Goal: Obtain resource: Download file/media

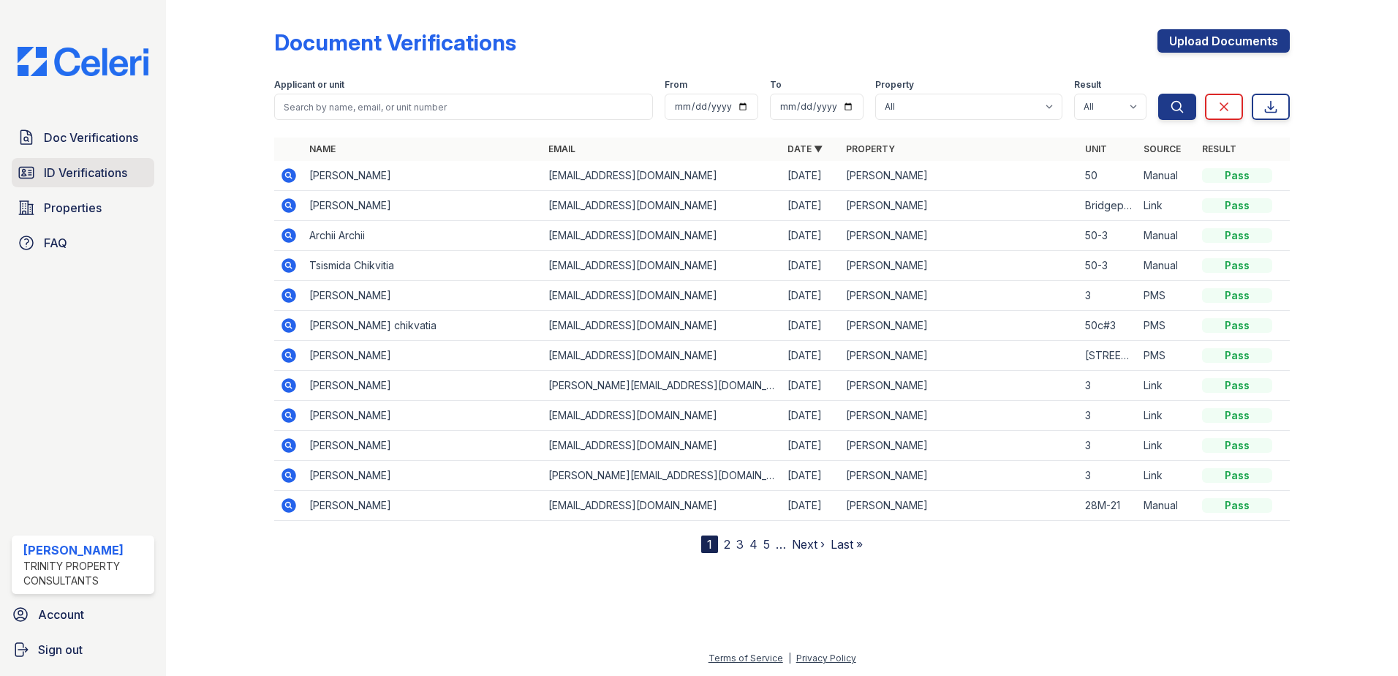
click at [97, 168] on span "ID Verifications" at bounding box center [85, 173] width 83 height 18
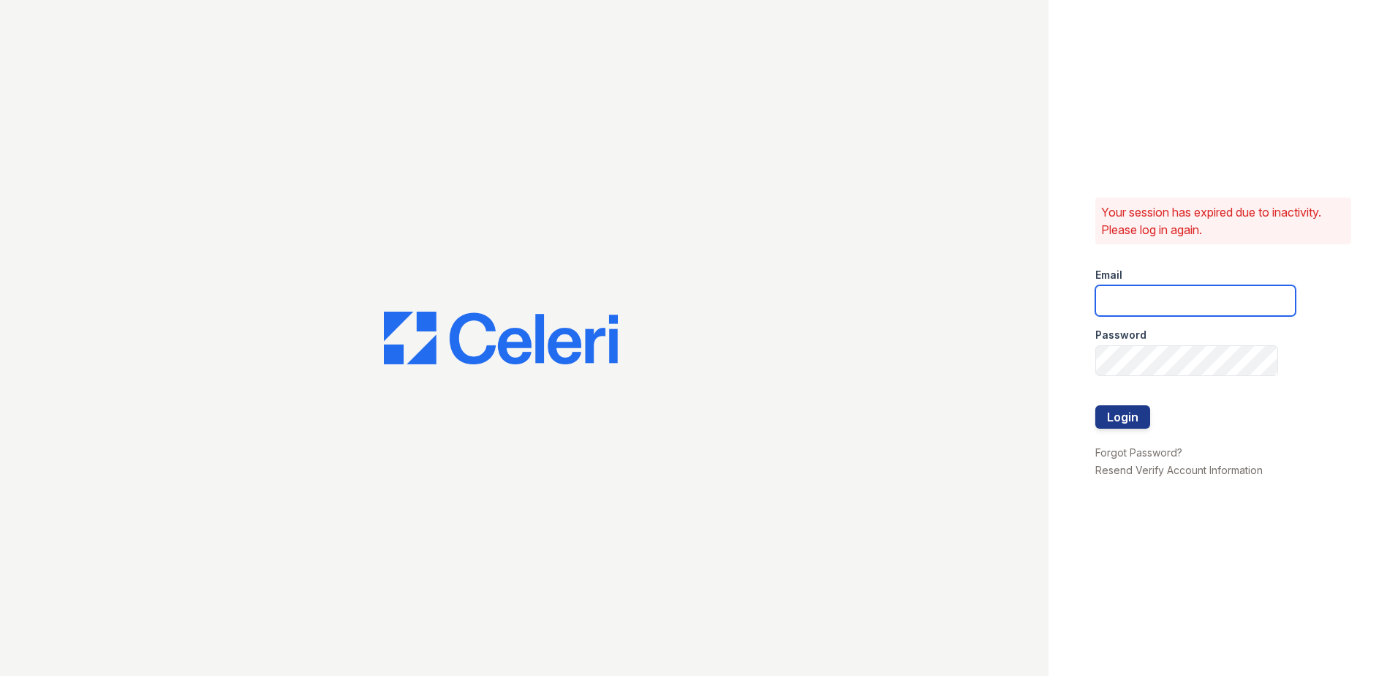
type input "[EMAIL_ADDRESS][DOMAIN_NAME]"
click at [1116, 413] on button "Login" at bounding box center [1123, 416] width 55 height 23
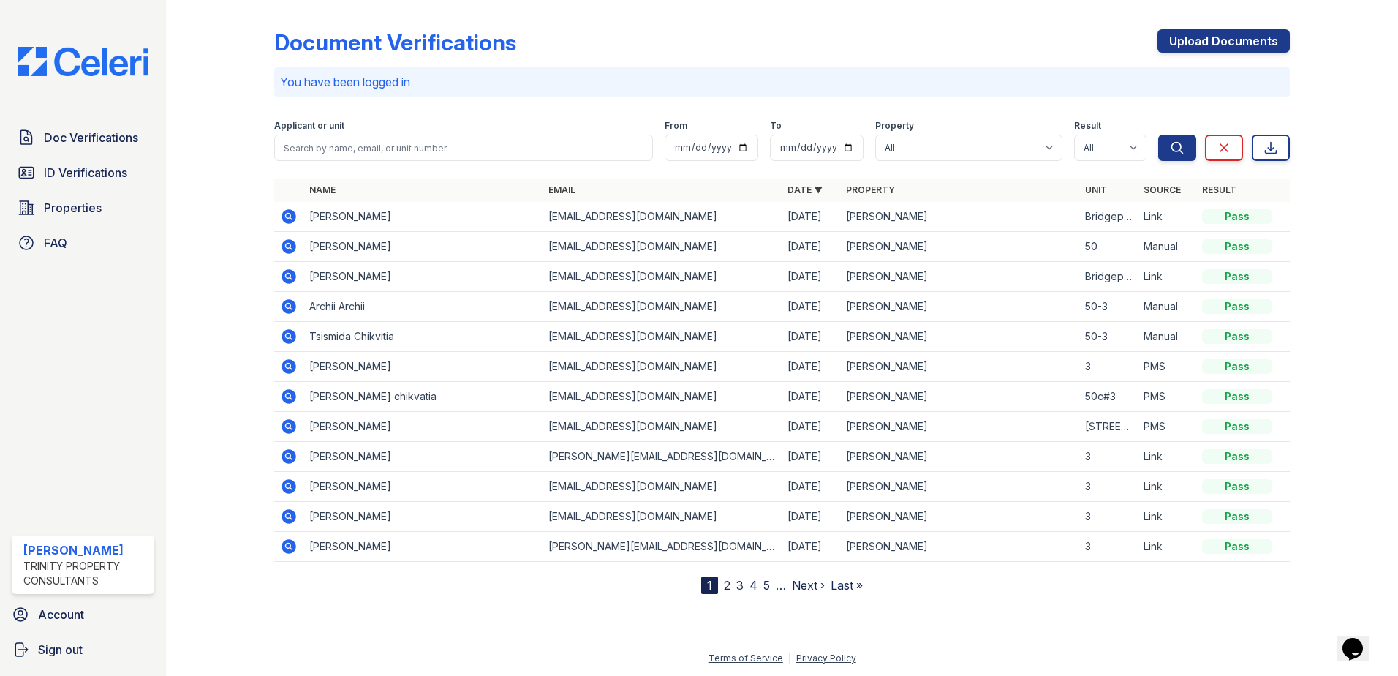
click at [116, 121] on div "Doc Verifications ID Verifications Properties FAQ ReNew Waltham Trinity Propert…" at bounding box center [83, 338] width 166 height 676
click at [111, 135] on span "Doc Verifications" at bounding box center [91, 138] width 94 height 18
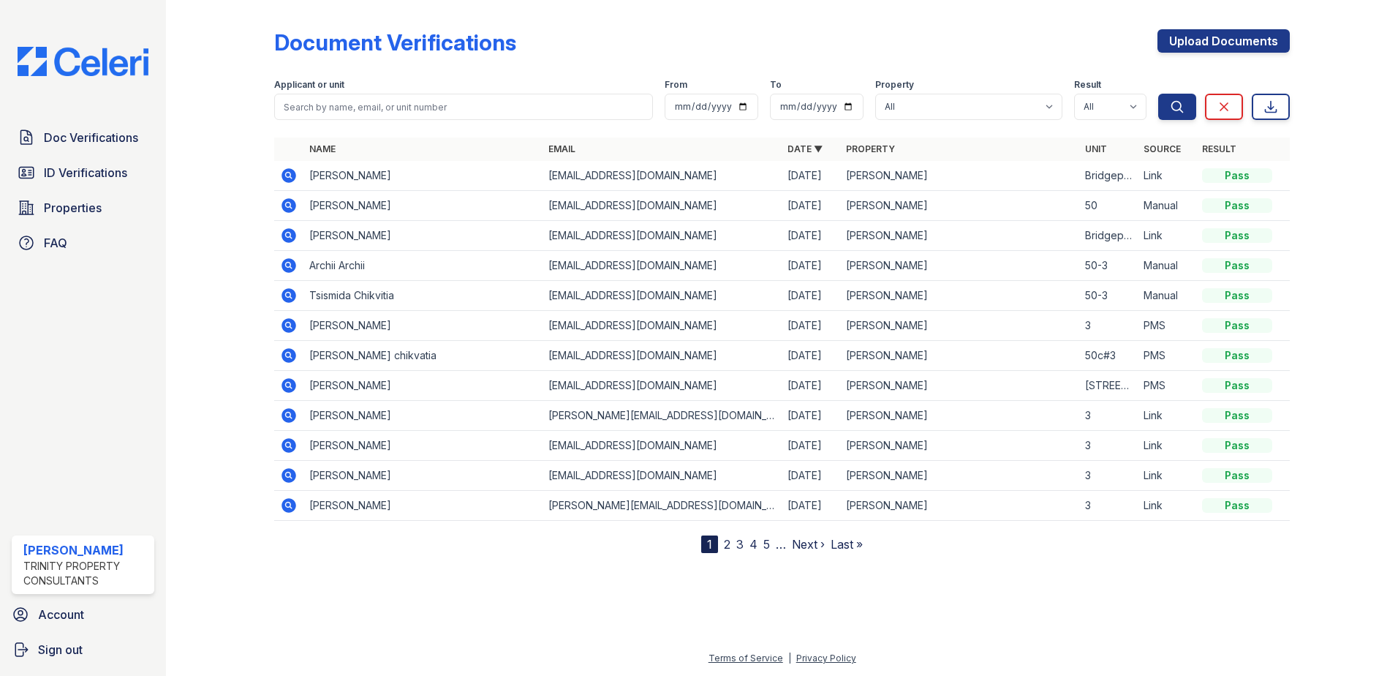
click at [285, 178] on icon at bounding box center [289, 175] width 15 height 15
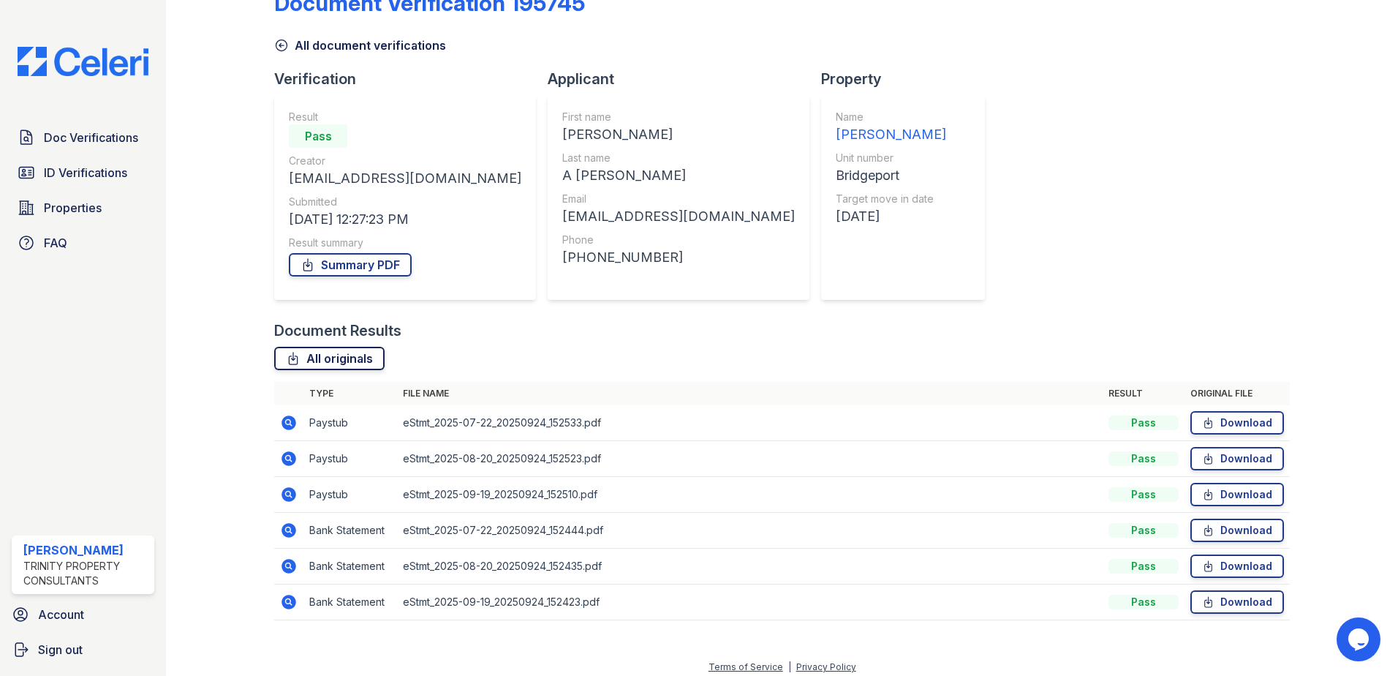
scroll to position [48, 0]
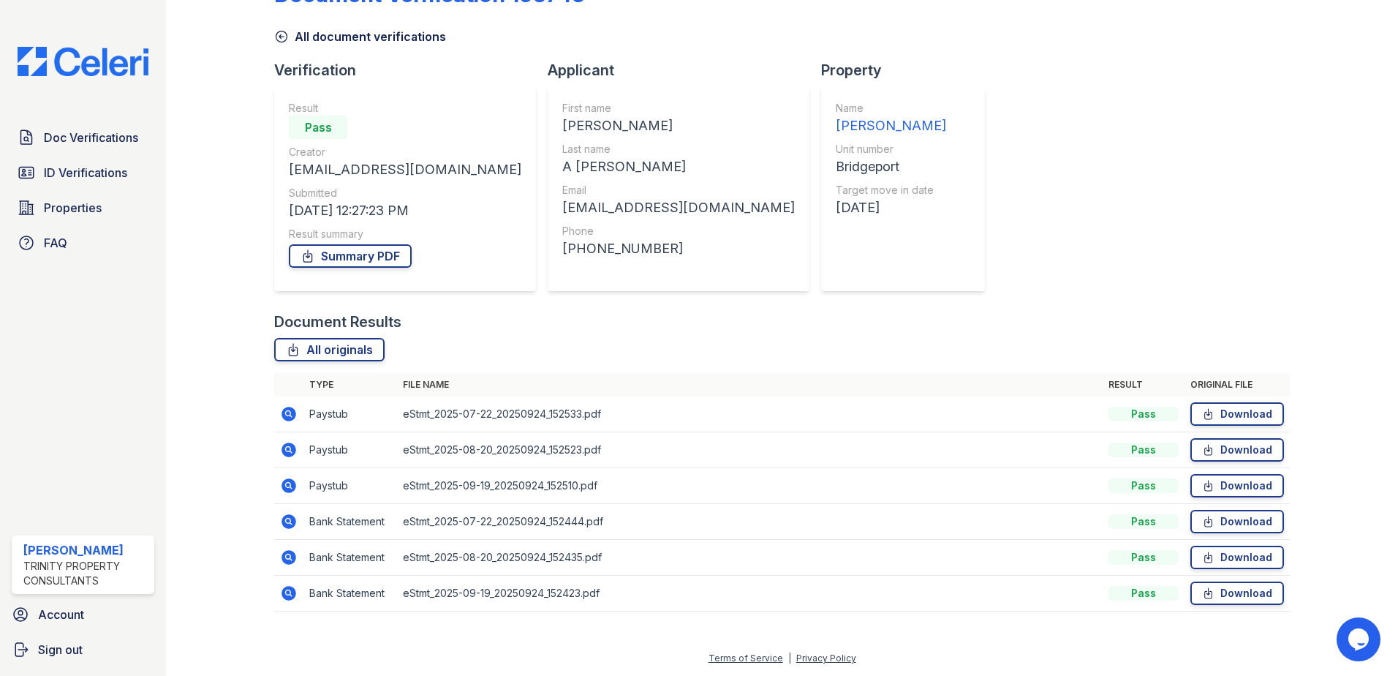
click at [285, 597] on icon at bounding box center [289, 593] width 15 height 15
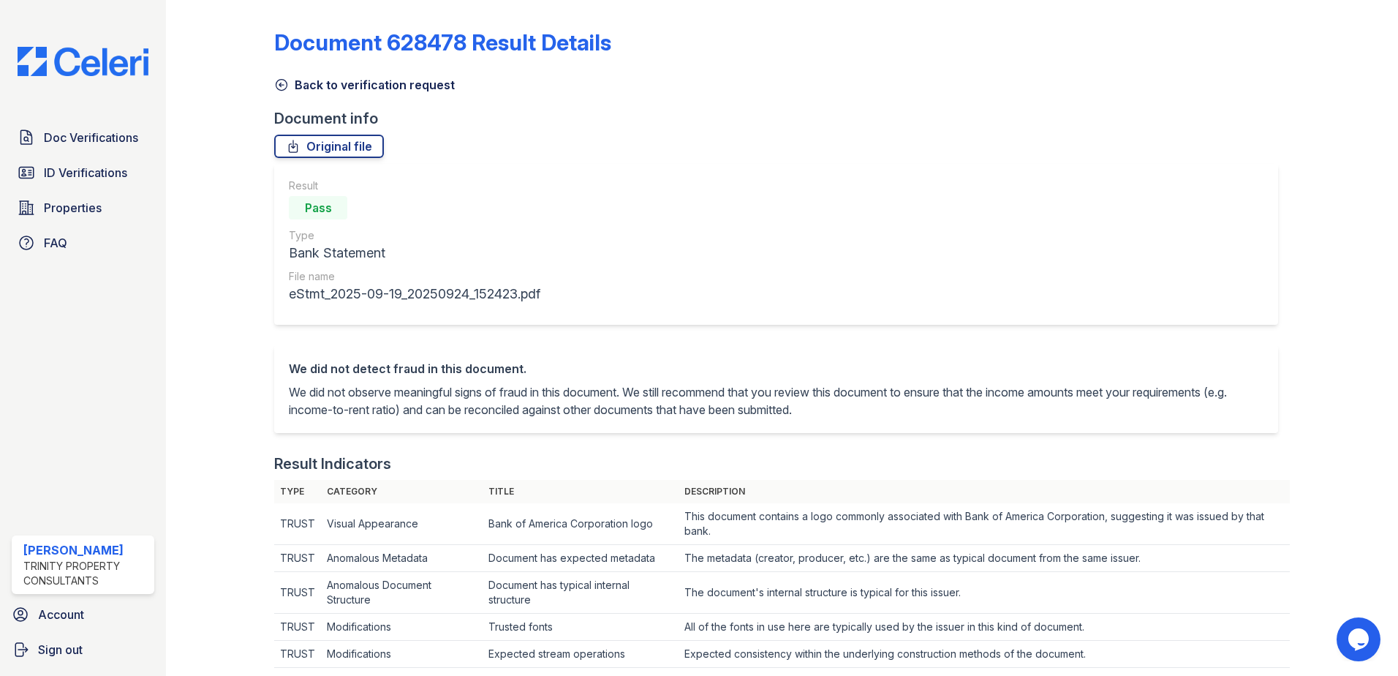
click at [274, 88] on icon at bounding box center [281, 85] width 15 height 15
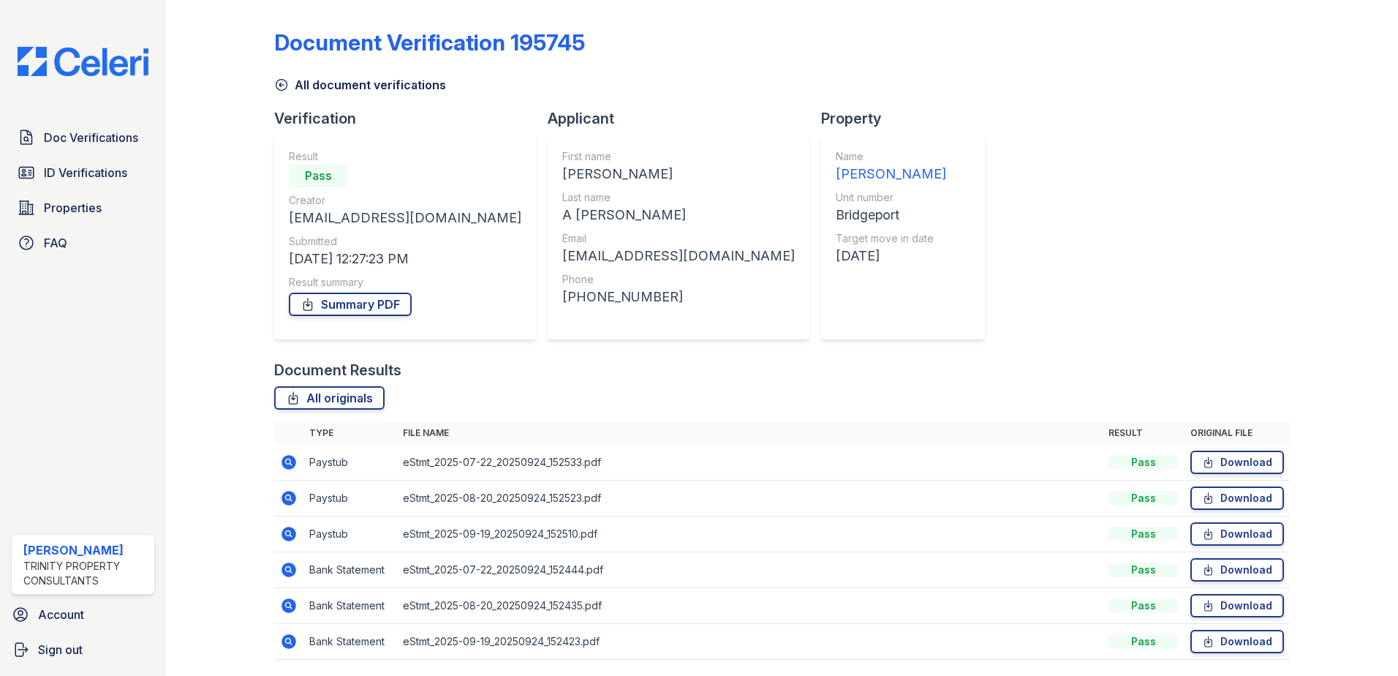
click at [292, 532] on icon at bounding box center [289, 534] width 15 height 15
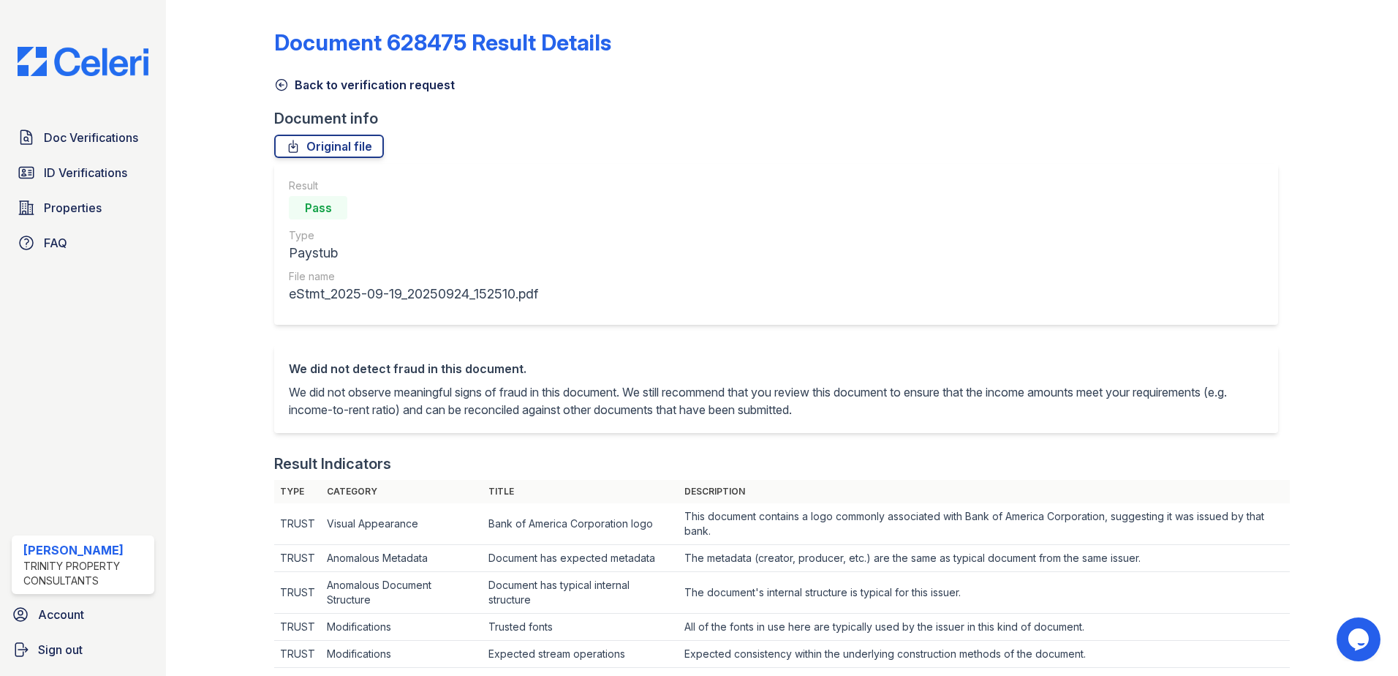
click at [284, 83] on icon at bounding box center [281, 85] width 15 height 15
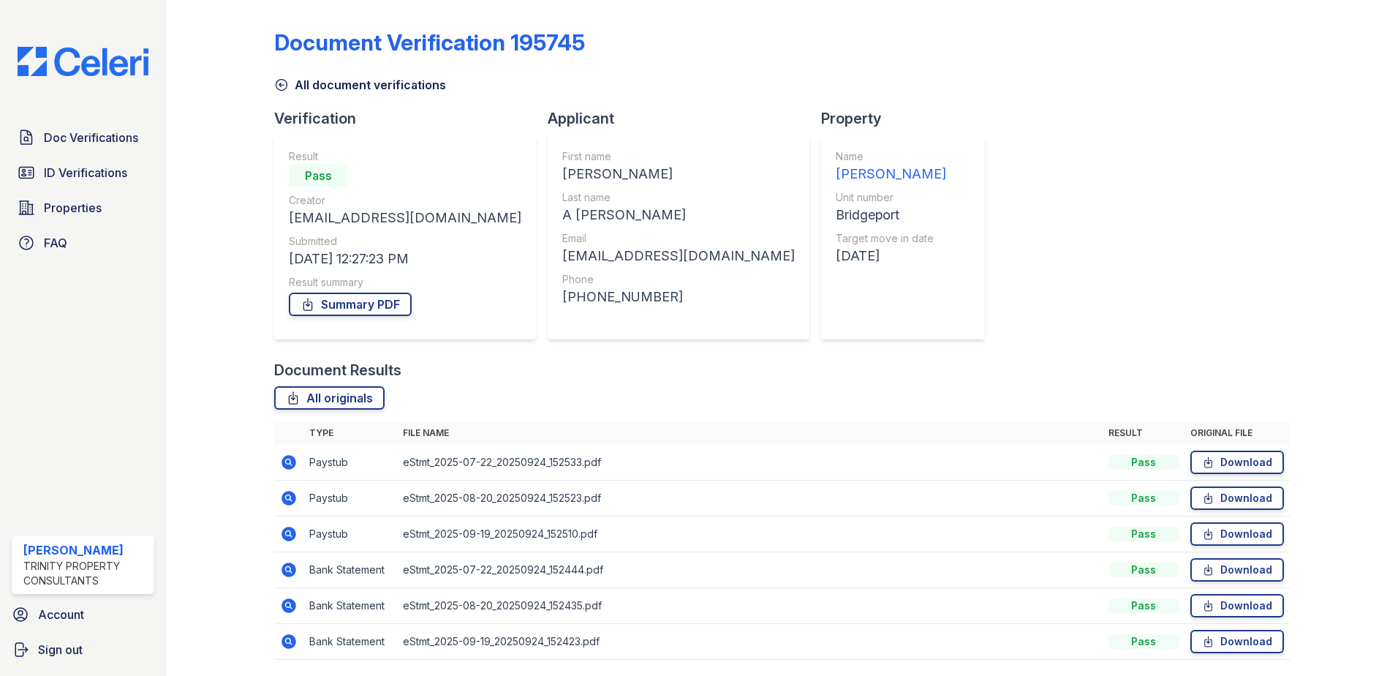
click at [280, 502] on icon at bounding box center [289, 498] width 18 height 18
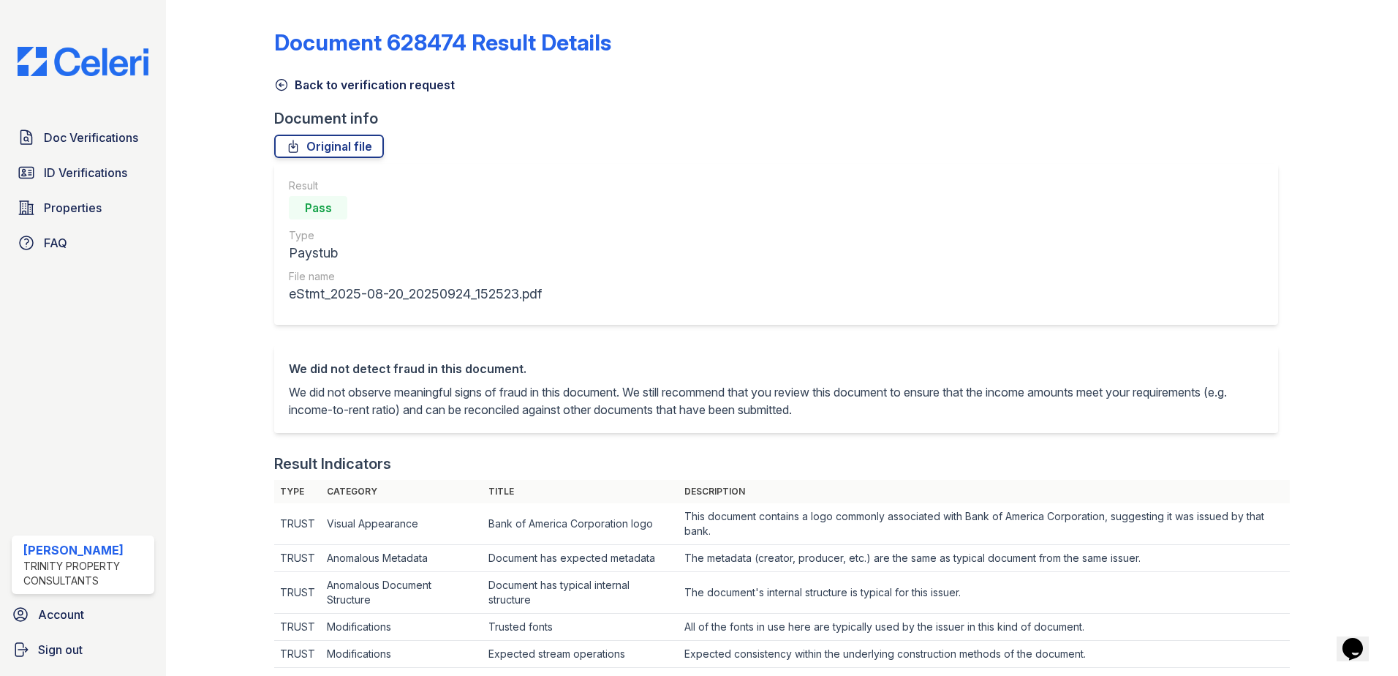
click at [290, 79] on link "Back to verification request" at bounding box center [364, 85] width 181 height 18
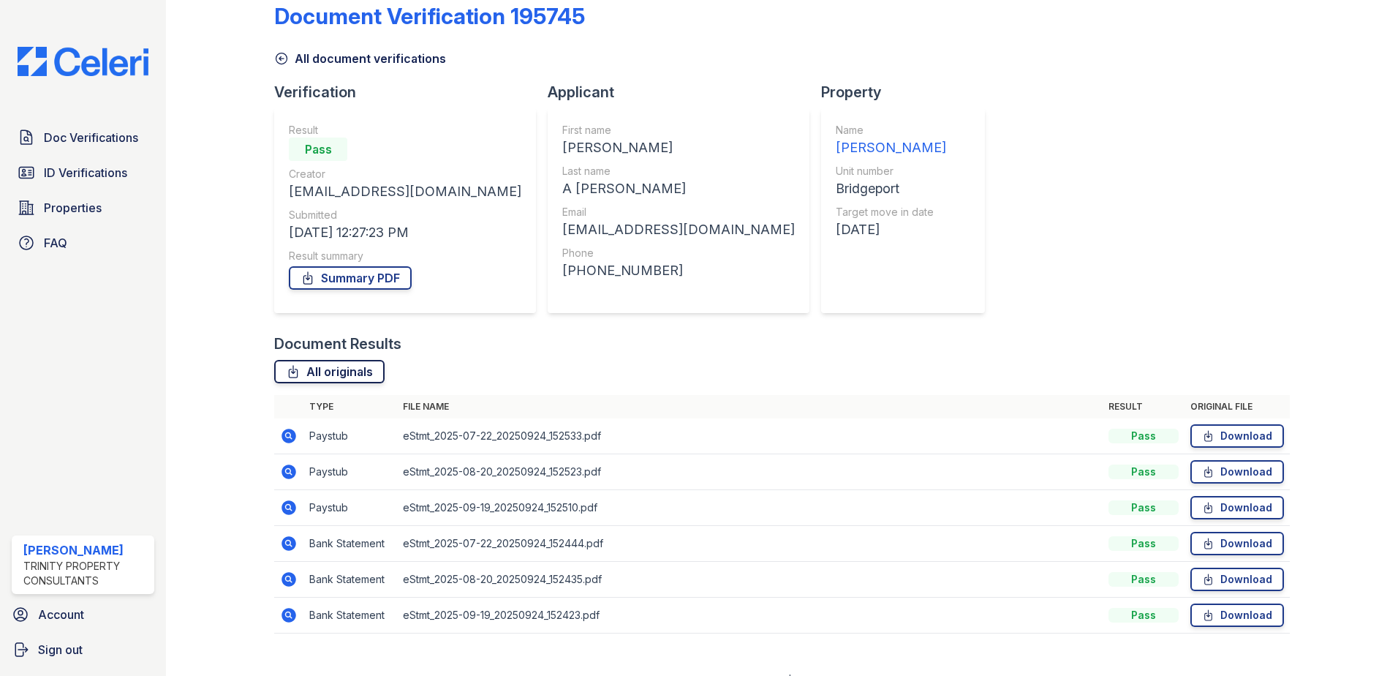
scroll to position [48, 0]
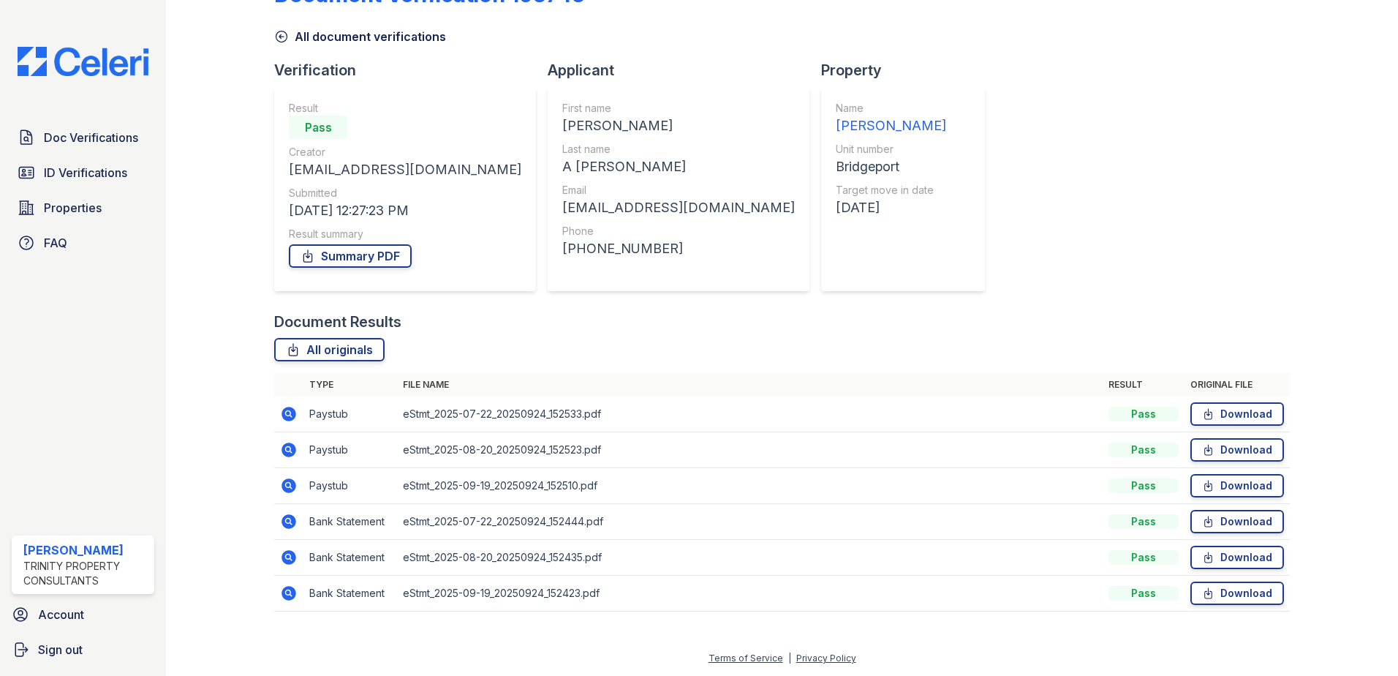
click at [287, 485] on icon at bounding box center [288, 485] width 4 height 4
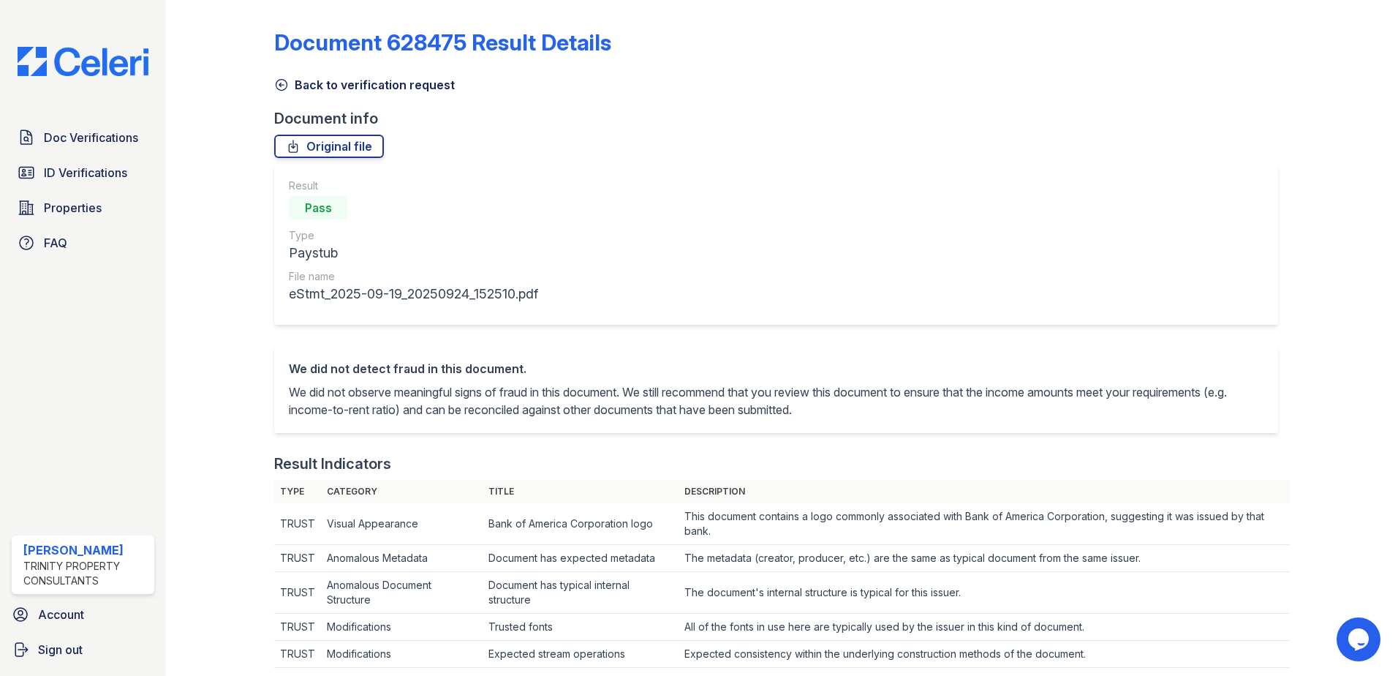
click at [285, 88] on icon at bounding box center [281, 85] width 11 height 11
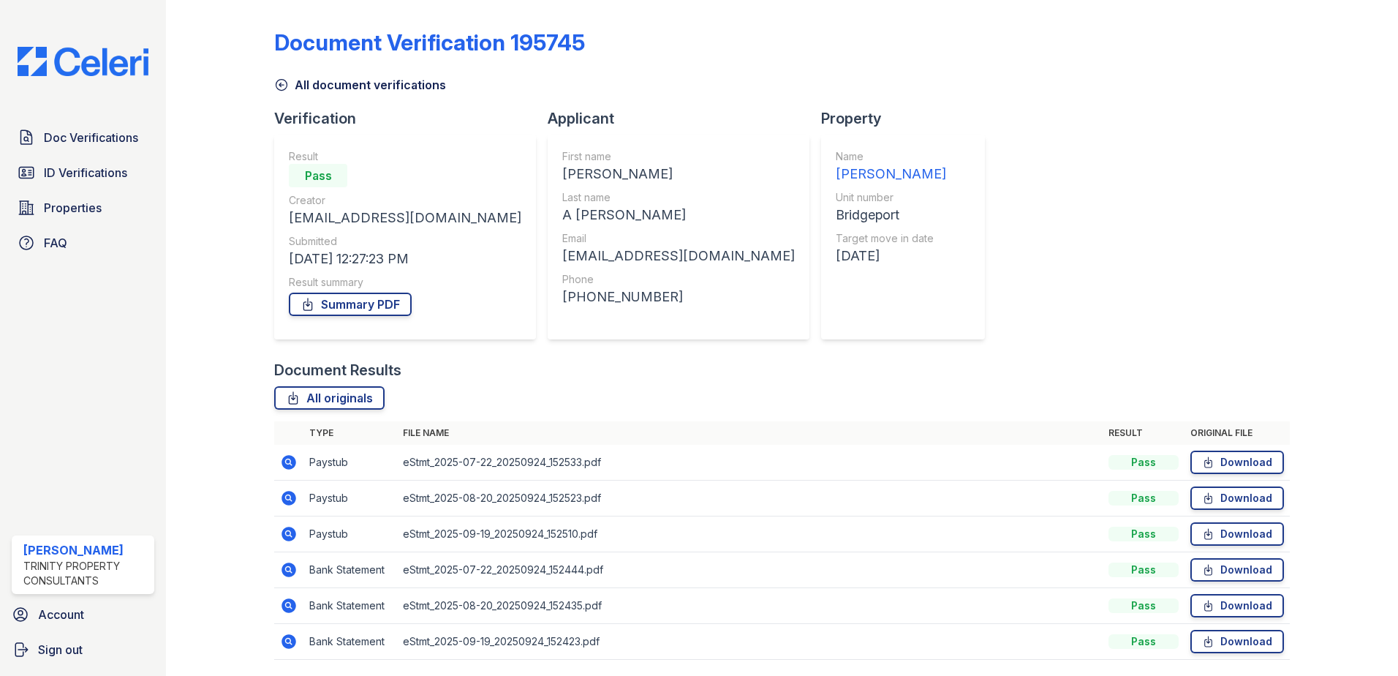
click at [284, 533] on icon at bounding box center [289, 534] width 15 height 15
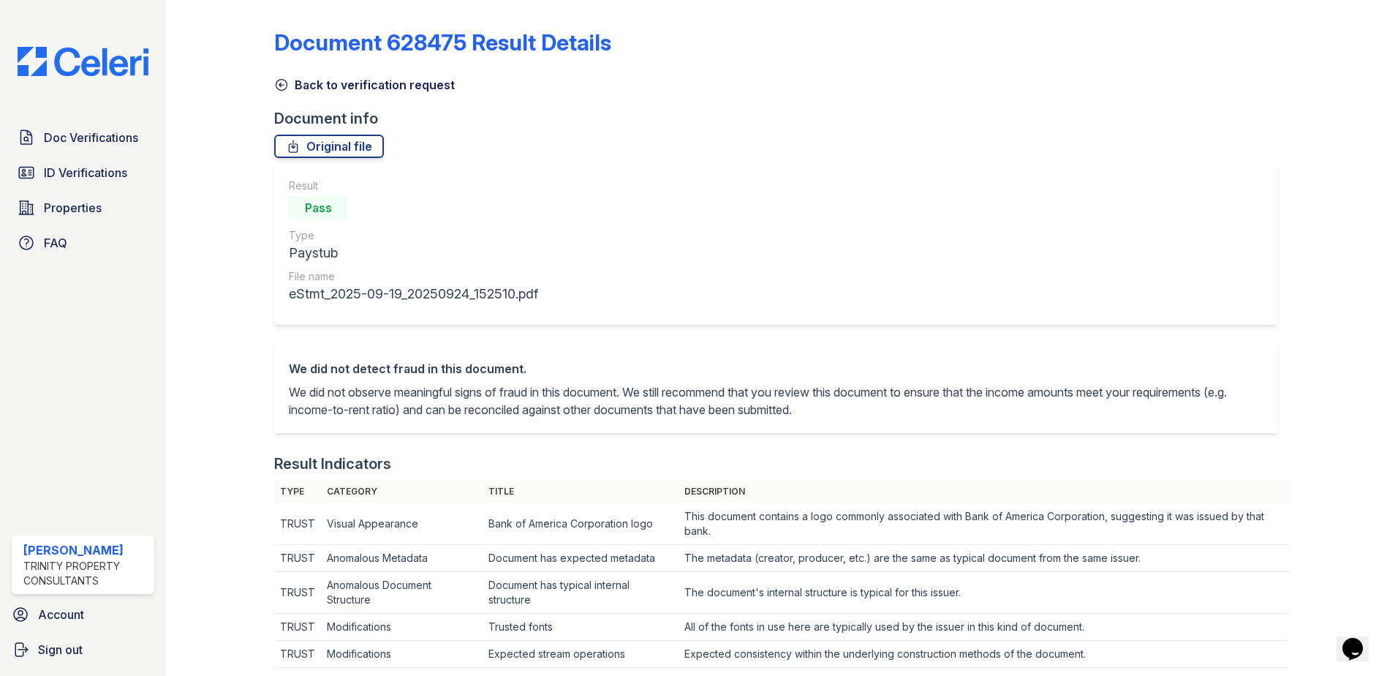
click at [281, 85] on icon at bounding box center [281, 85] width 11 height 11
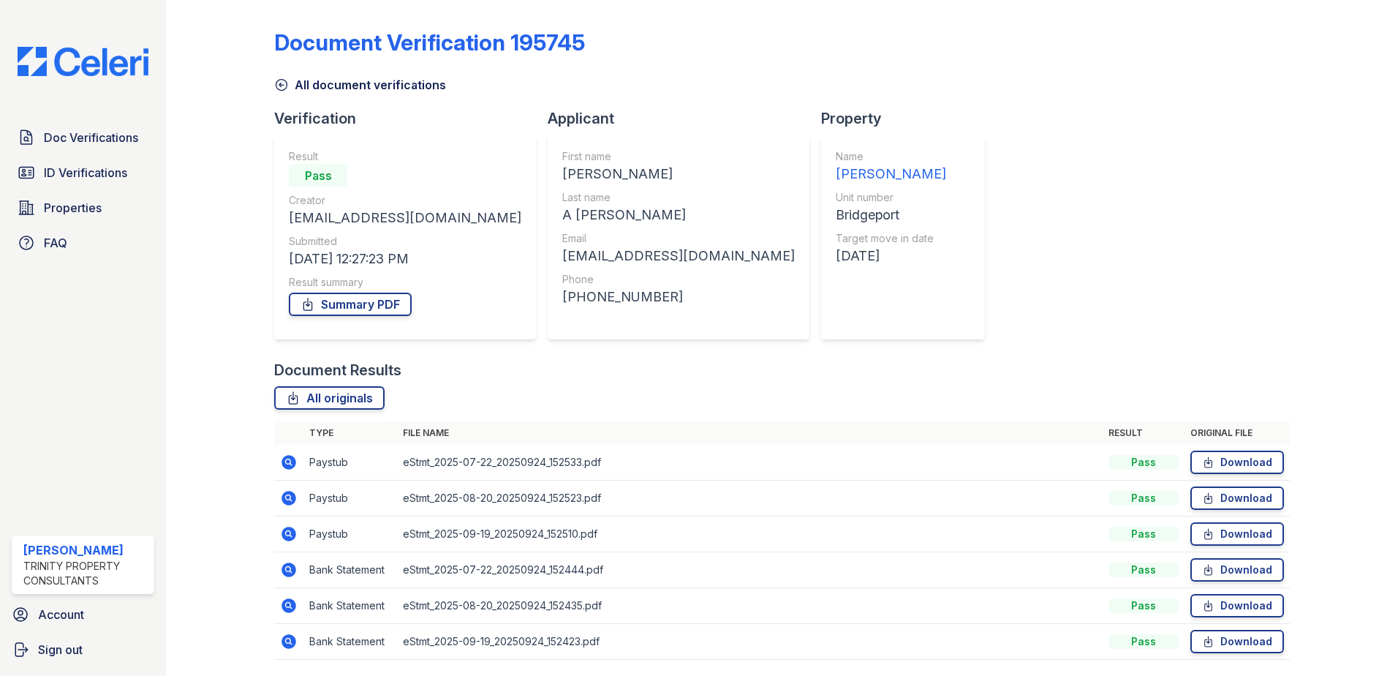
click at [290, 495] on icon at bounding box center [289, 498] width 15 height 15
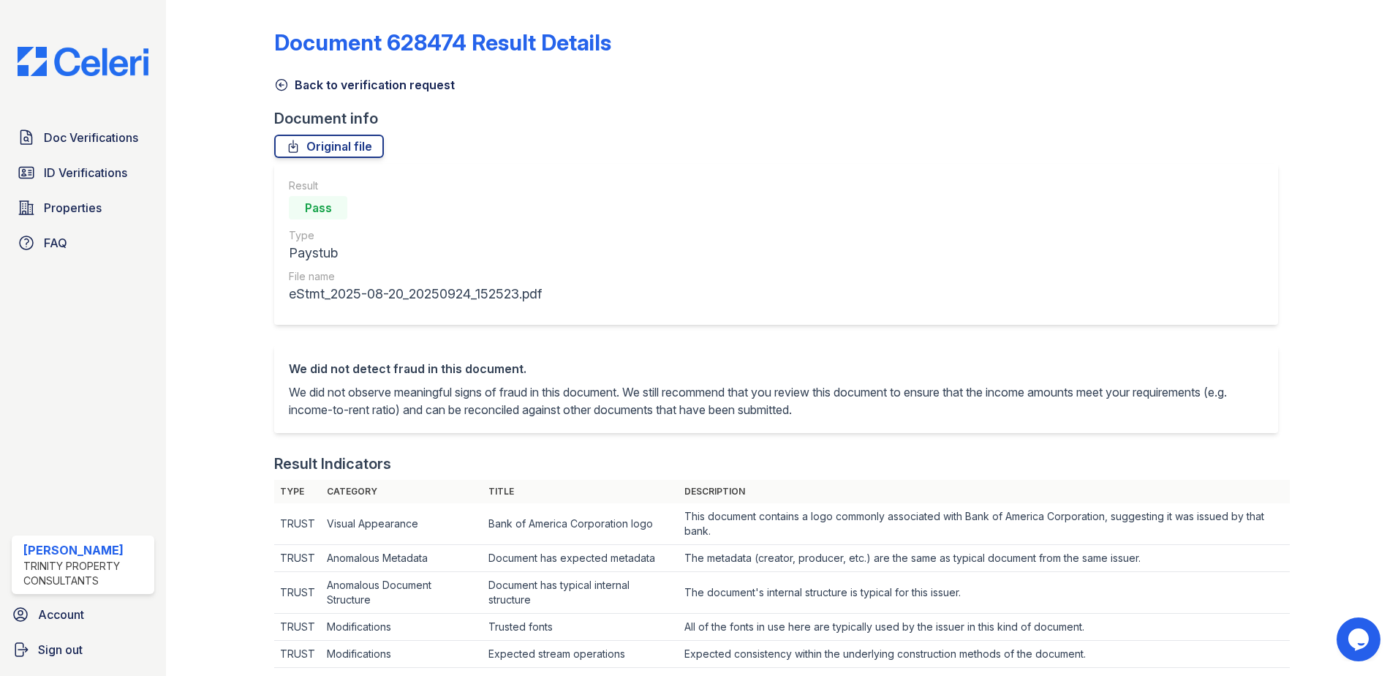
click at [286, 92] on link "Back to verification request" at bounding box center [364, 85] width 181 height 18
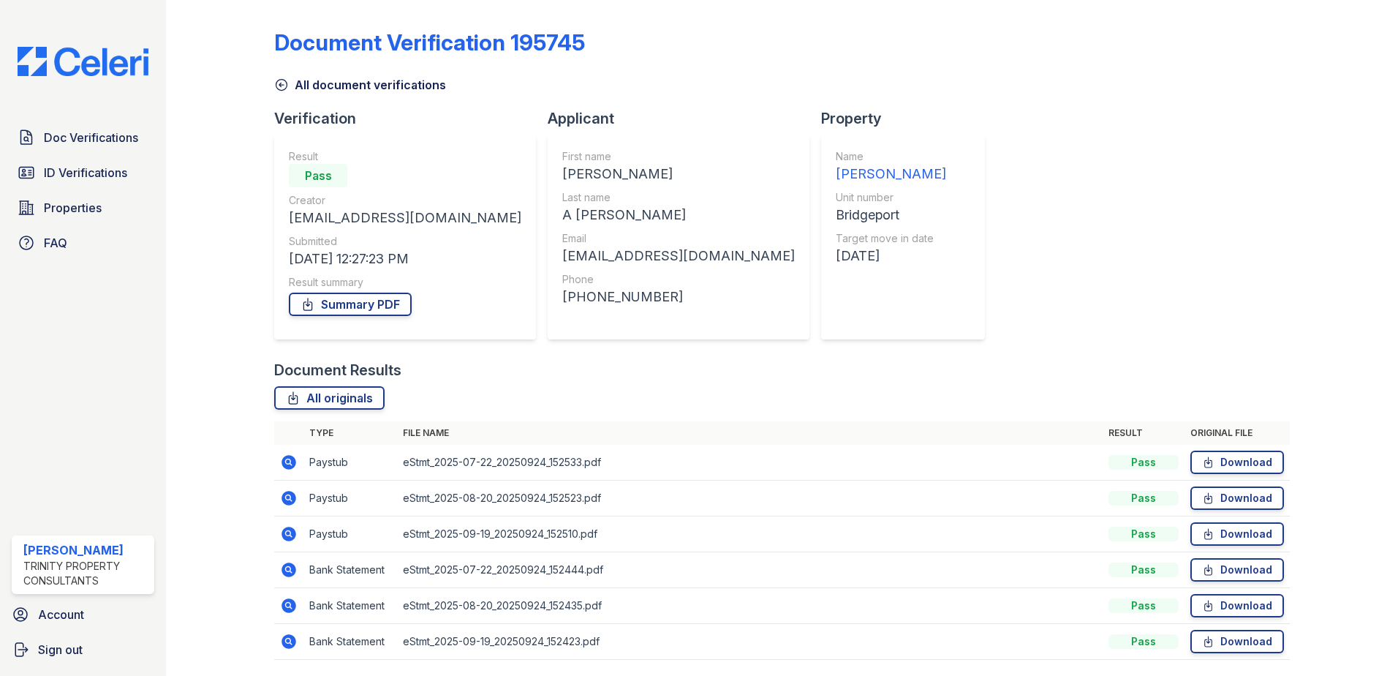
click at [291, 569] on icon at bounding box center [289, 569] width 15 height 15
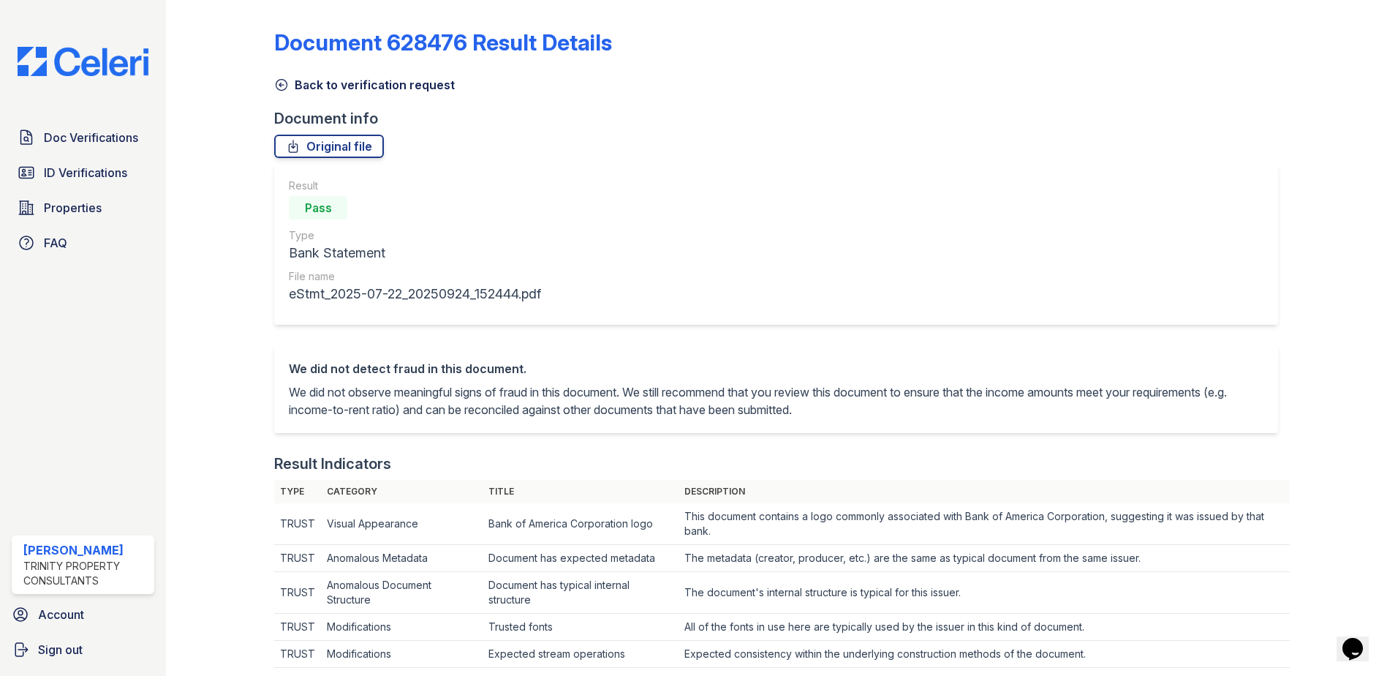
click at [281, 82] on icon at bounding box center [281, 85] width 15 height 15
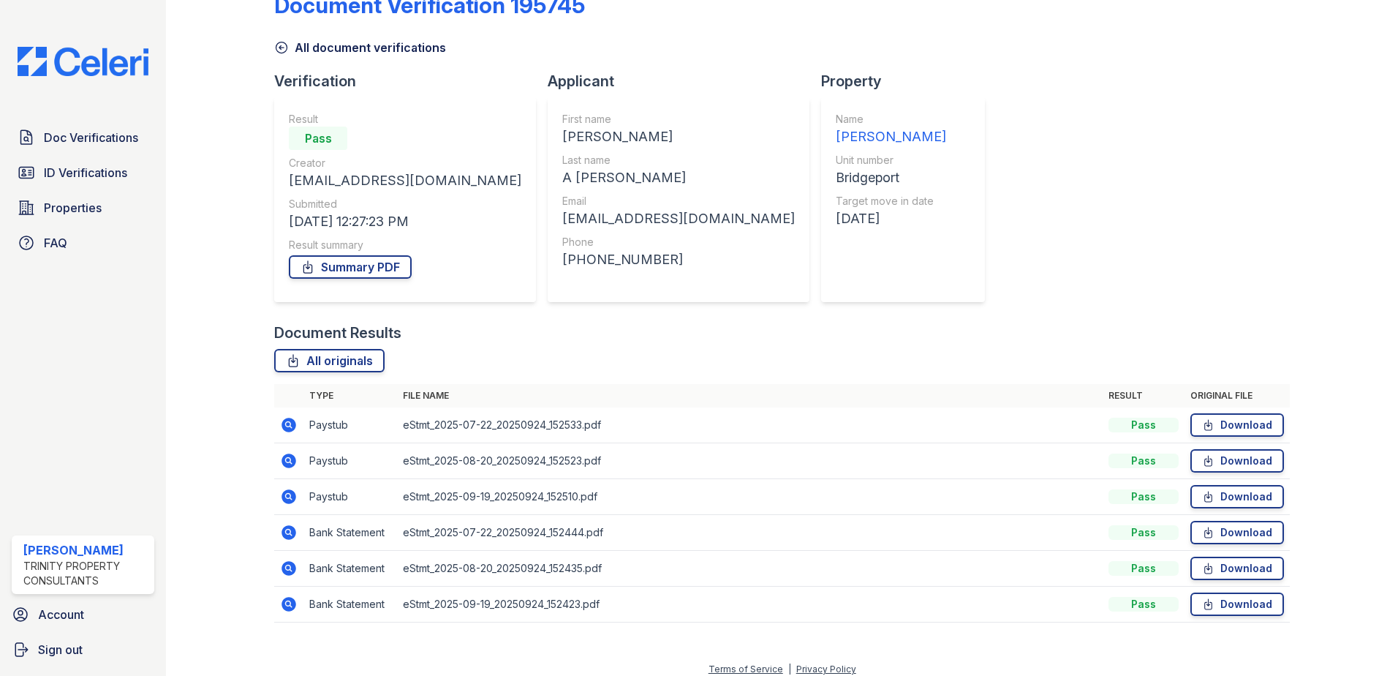
scroll to position [48, 0]
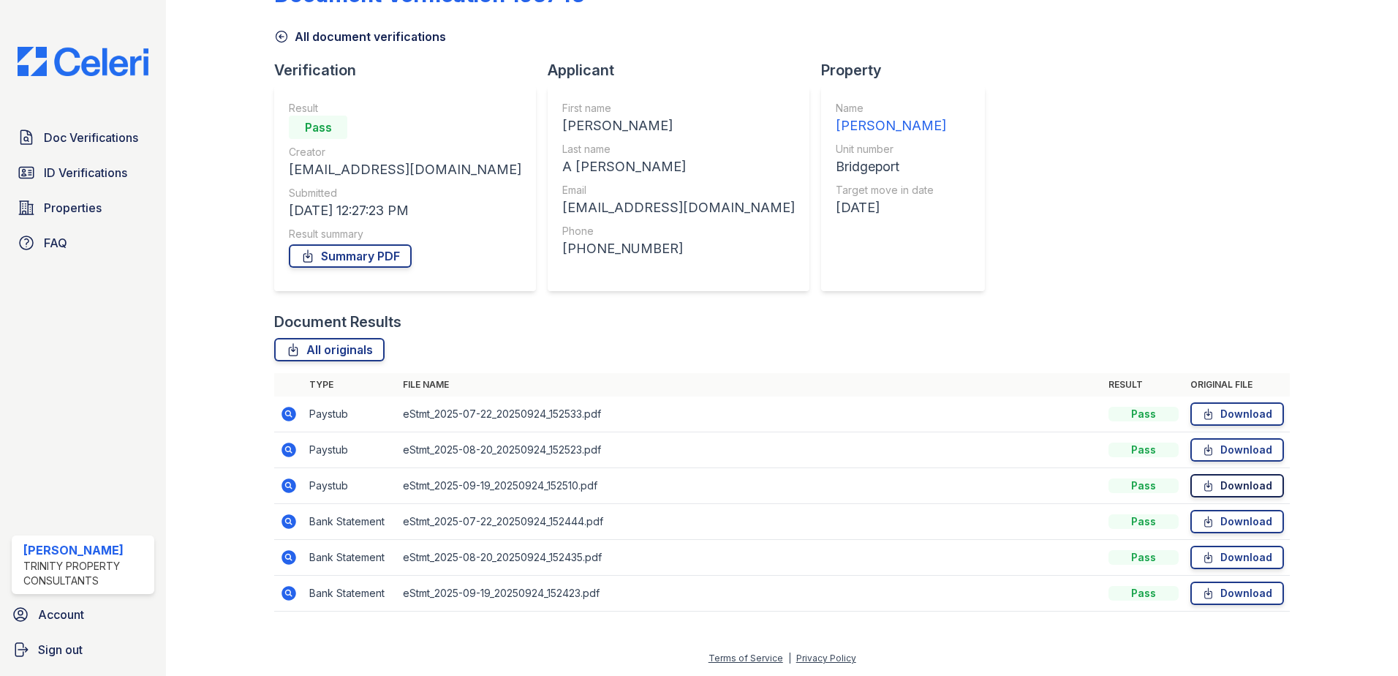
click at [1249, 481] on link "Download" at bounding box center [1238, 485] width 94 height 23
click at [1229, 444] on link "Download" at bounding box center [1238, 449] width 94 height 23
click at [1211, 407] on link "Download" at bounding box center [1238, 413] width 94 height 23
click at [88, 165] on span "ID Verifications" at bounding box center [85, 173] width 83 height 18
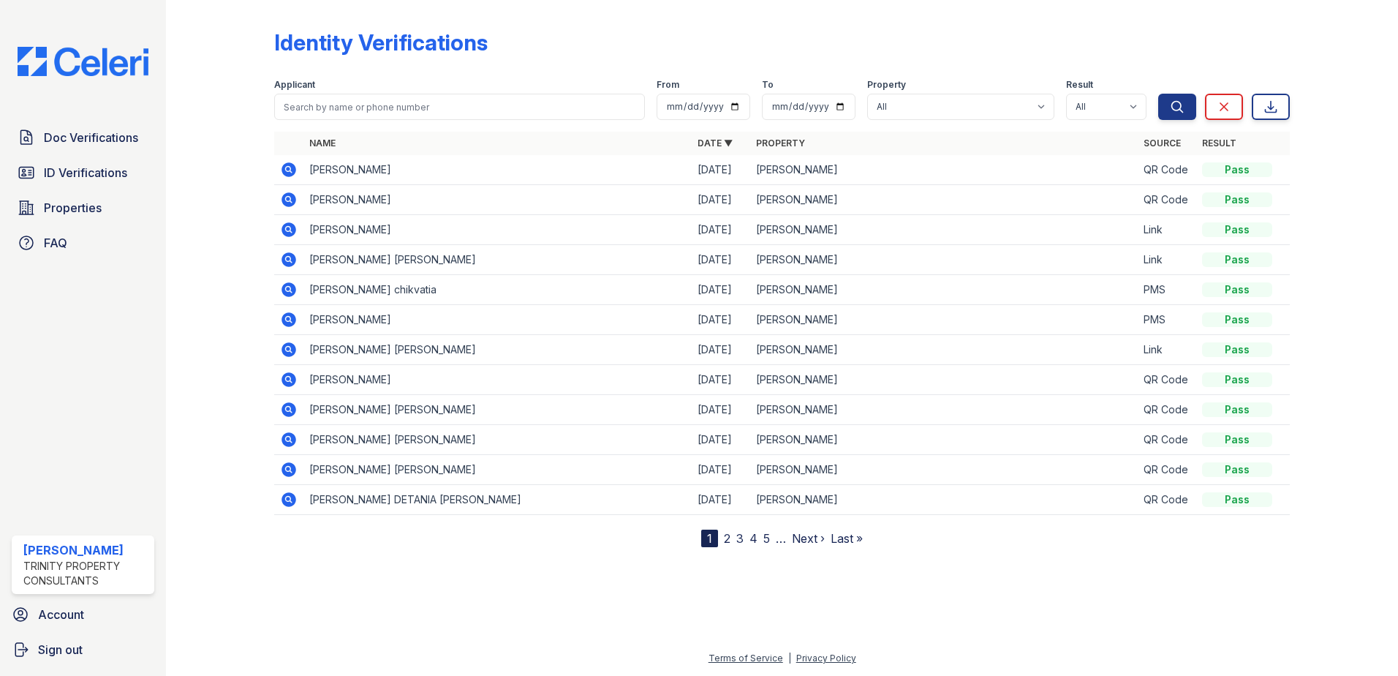
click at [295, 225] on icon at bounding box center [289, 230] width 18 height 18
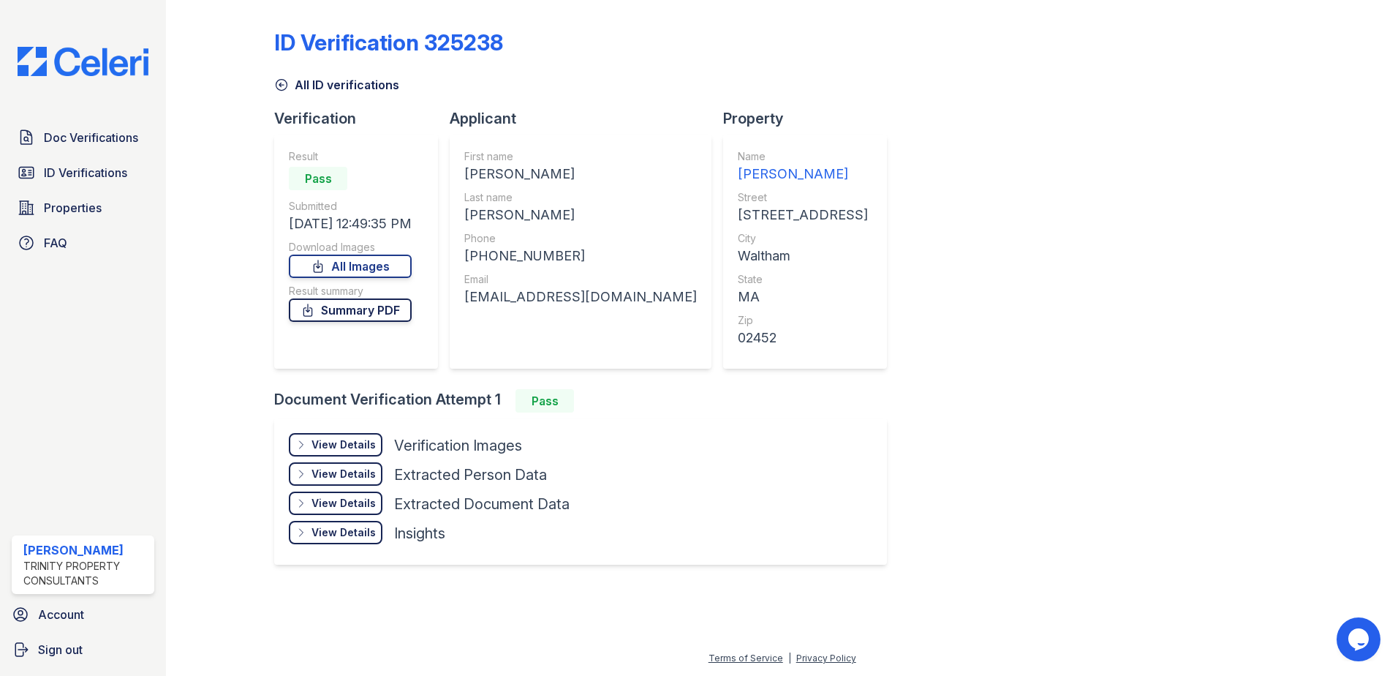
click at [358, 319] on link "Summary PDF" at bounding box center [350, 309] width 123 height 23
click at [331, 442] on div "View Details" at bounding box center [344, 444] width 64 height 15
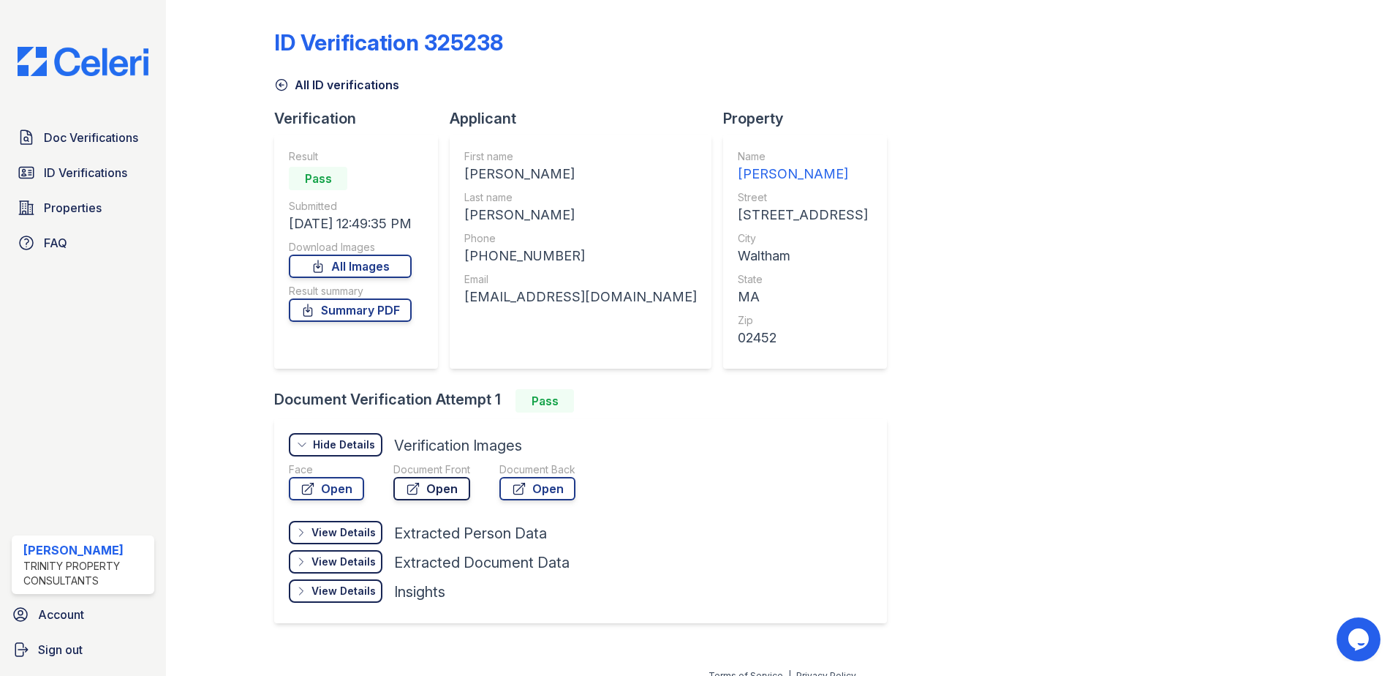
click at [432, 492] on link "Open" at bounding box center [431, 488] width 77 height 23
click at [282, 90] on icon at bounding box center [281, 85] width 11 height 11
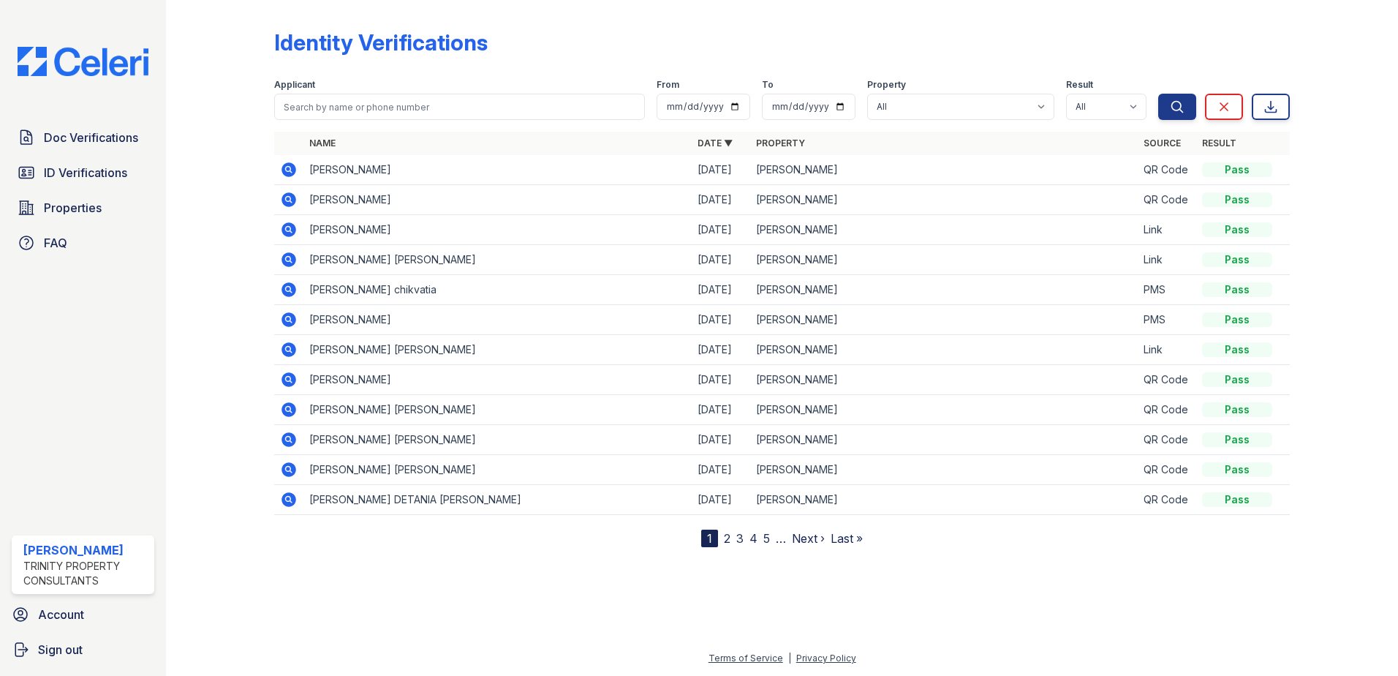
click at [285, 258] on icon at bounding box center [289, 259] width 15 height 15
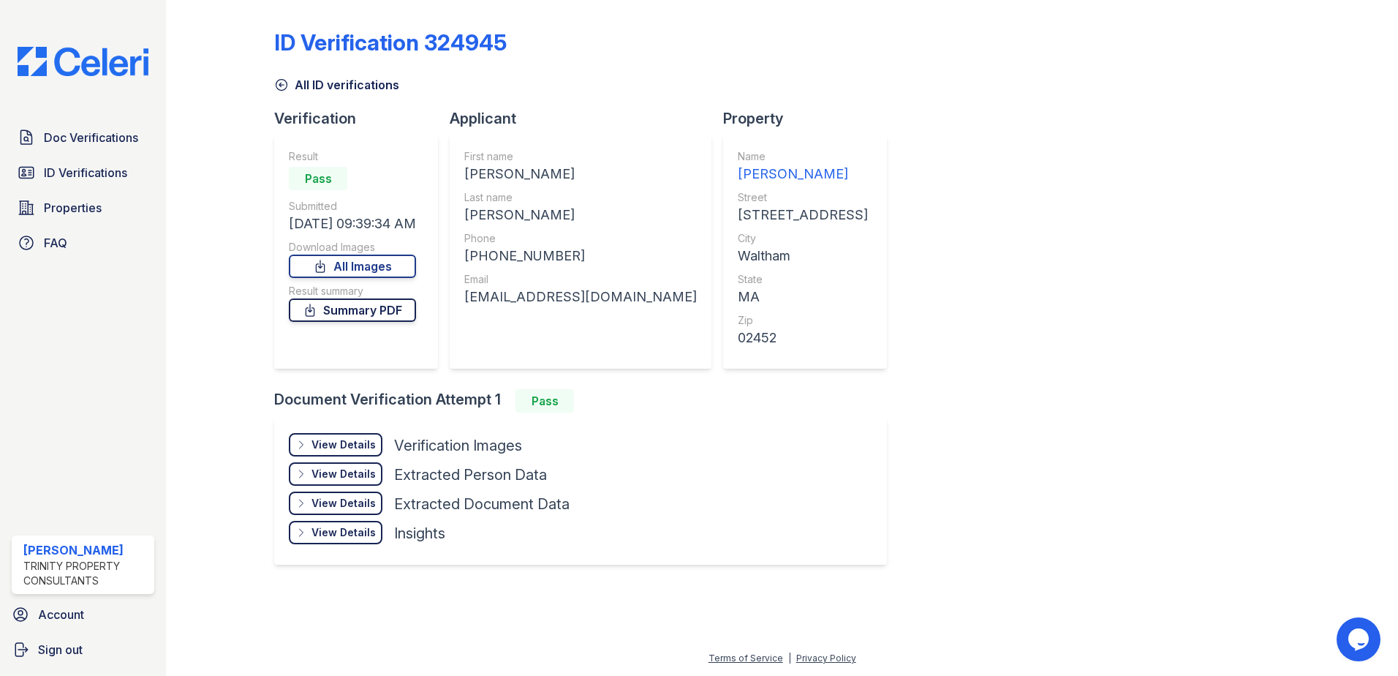
click at [348, 314] on link "Summary PDF" at bounding box center [352, 309] width 127 height 23
click at [331, 439] on div "View Details" at bounding box center [344, 444] width 64 height 15
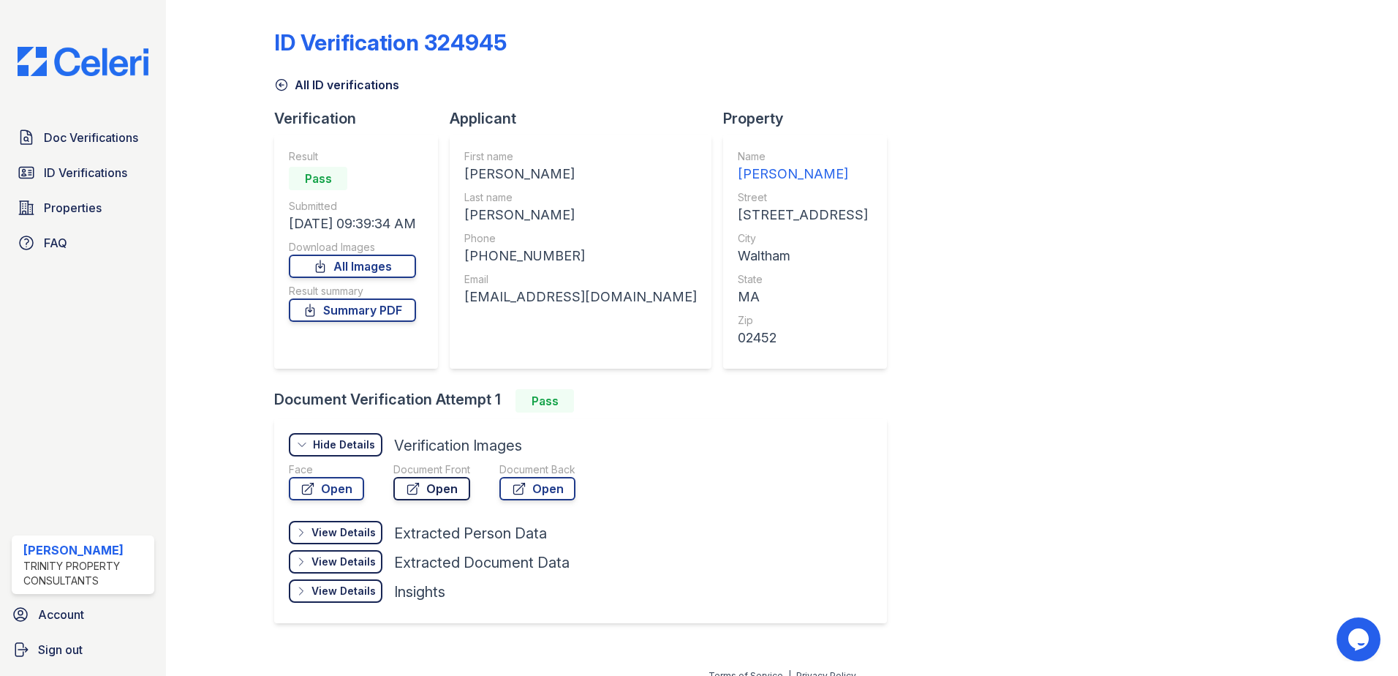
click at [420, 491] on link "Open" at bounding box center [431, 488] width 77 height 23
click at [287, 80] on icon at bounding box center [281, 85] width 15 height 15
